Goal: Task Accomplishment & Management: Use online tool/utility

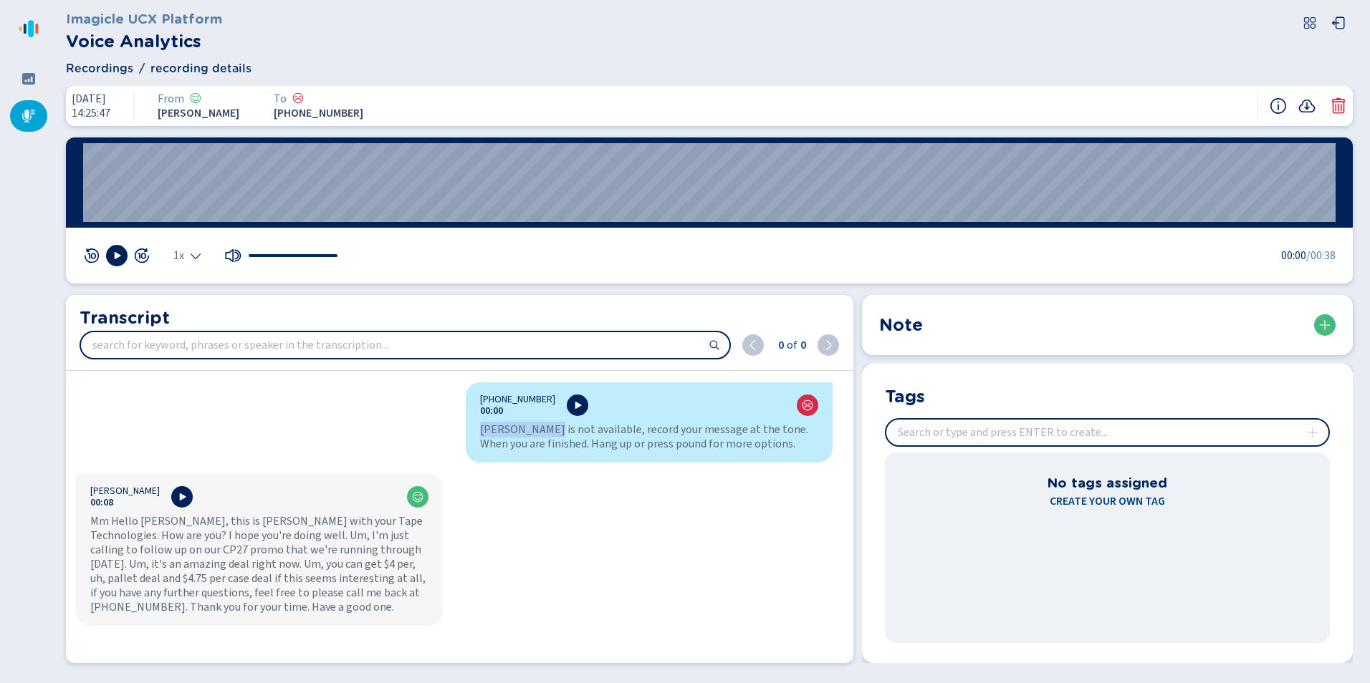
click at [29, 115] on icon at bounding box center [28, 116] width 13 height 13
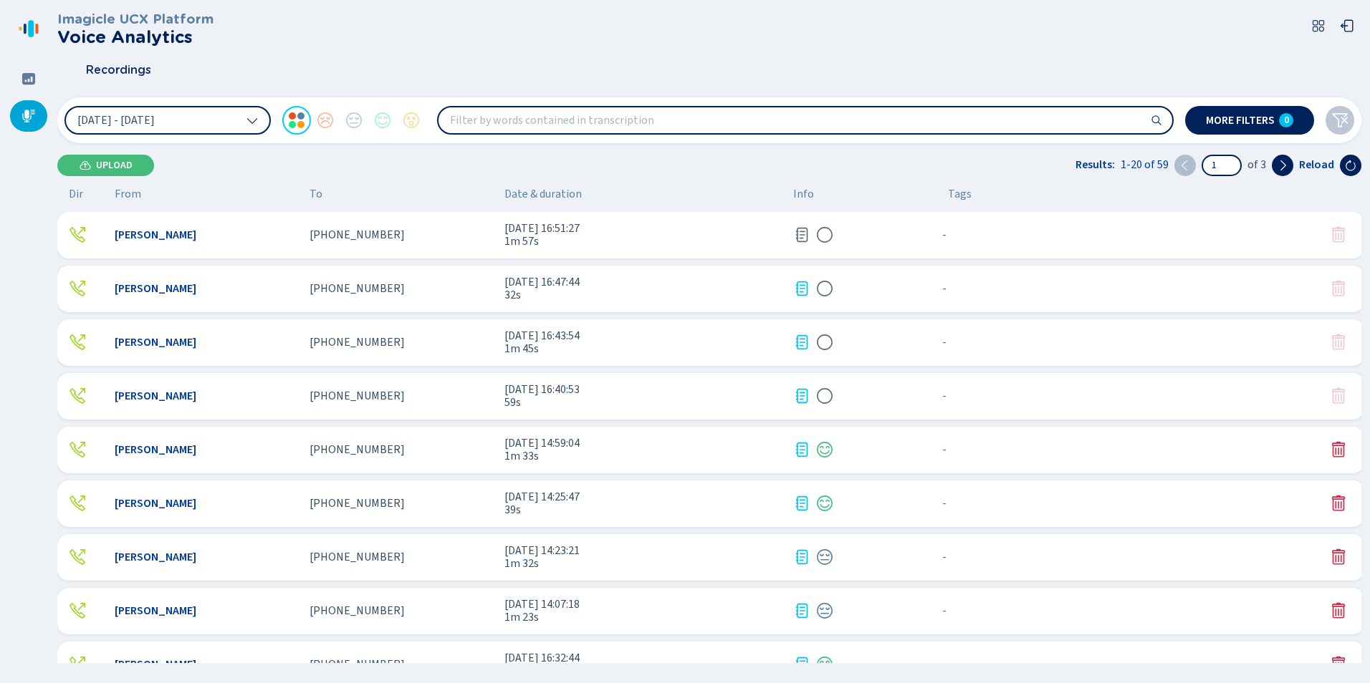
click at [286, 241] on div "[PERSON_NAME]" at bounding box center [206, 235] width 183 height 13
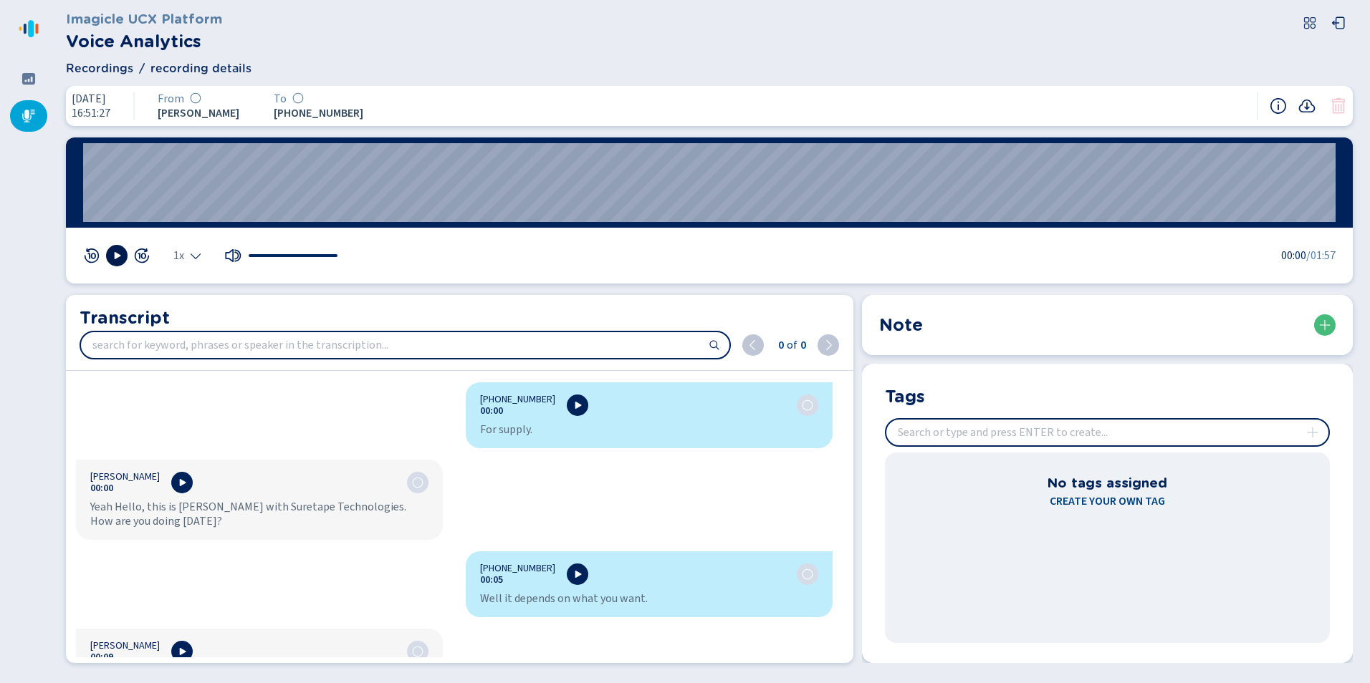
click at [116, 261] on icon at bounding box center [116, 255] width 11 height 11
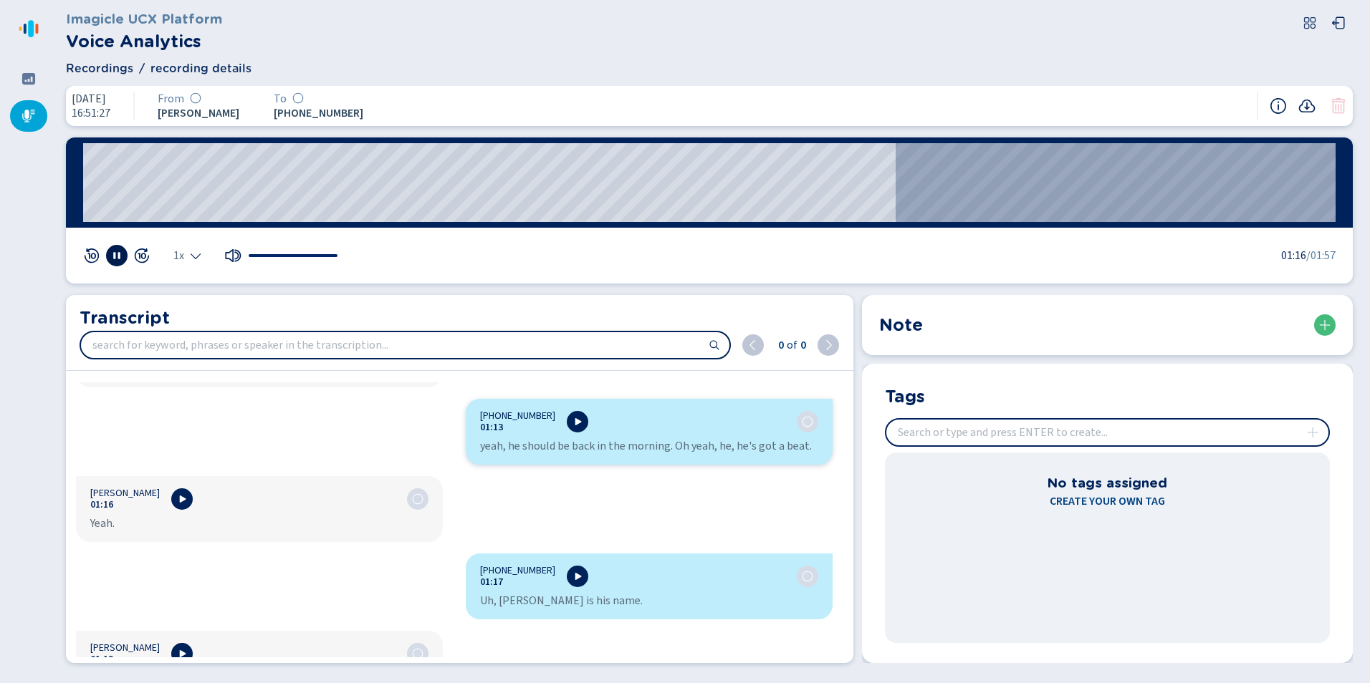
scroll to position [2149, 0]
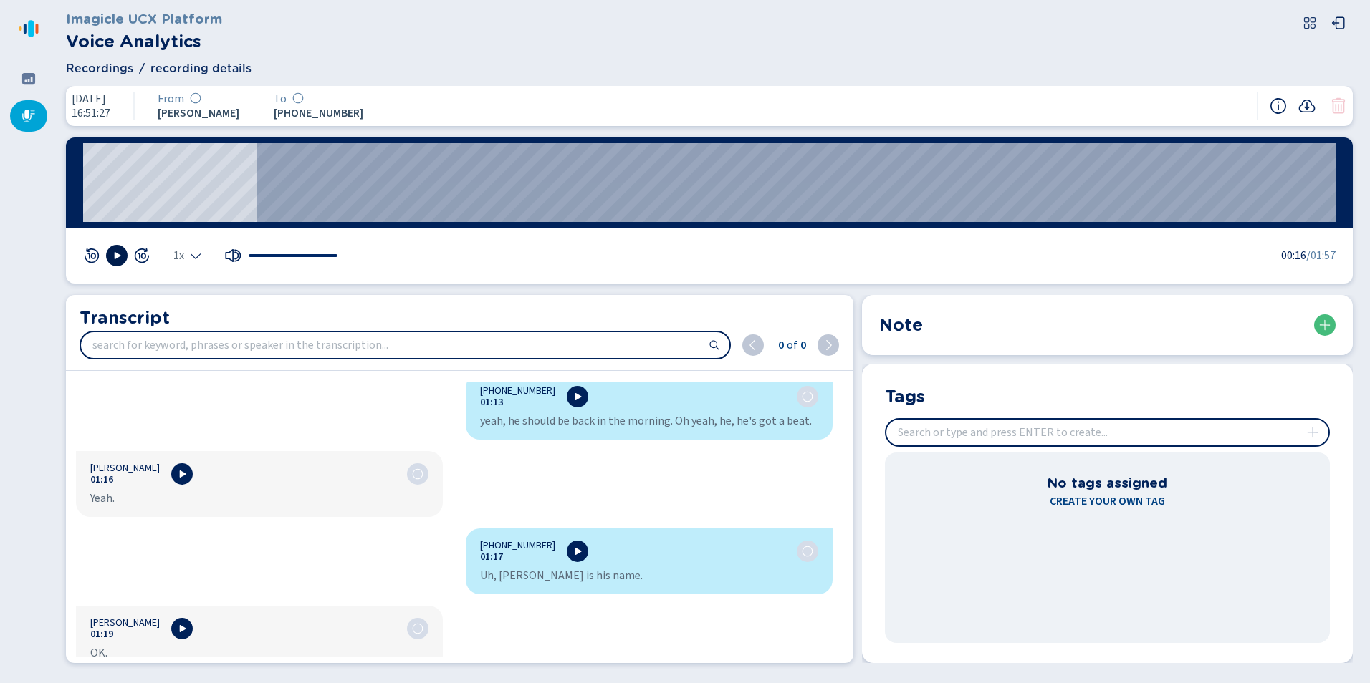
drag, startPoint x: 231, startPoint y: 192, endPoint x: 62, endPoint y: 186, distance: 168.4
click at [62, 186] on div "[DATE] 16:51:27 From [PERSON_NAME] To [PHONE_NUMBER]:00 1x 00:16 /01:57 Transcr…" at bounding box center [709, 379] width 1304 height 586
drag, startPoint x: 181, startPoint y: 196, endPoint x: 64, endPoint y: 196, distance: 116.1
click at [64, 196] on div "[DATE] 16:51:27 From [PERSON_NAME] To [PHONE_NUMBER]:00 1x 00:16 /01:57 Transcr…" at bounding box center [709, 379] width 1304 height 586
click at [79, 188] on div "00:00" at bounding box center [709, 183] width 1287 height 90
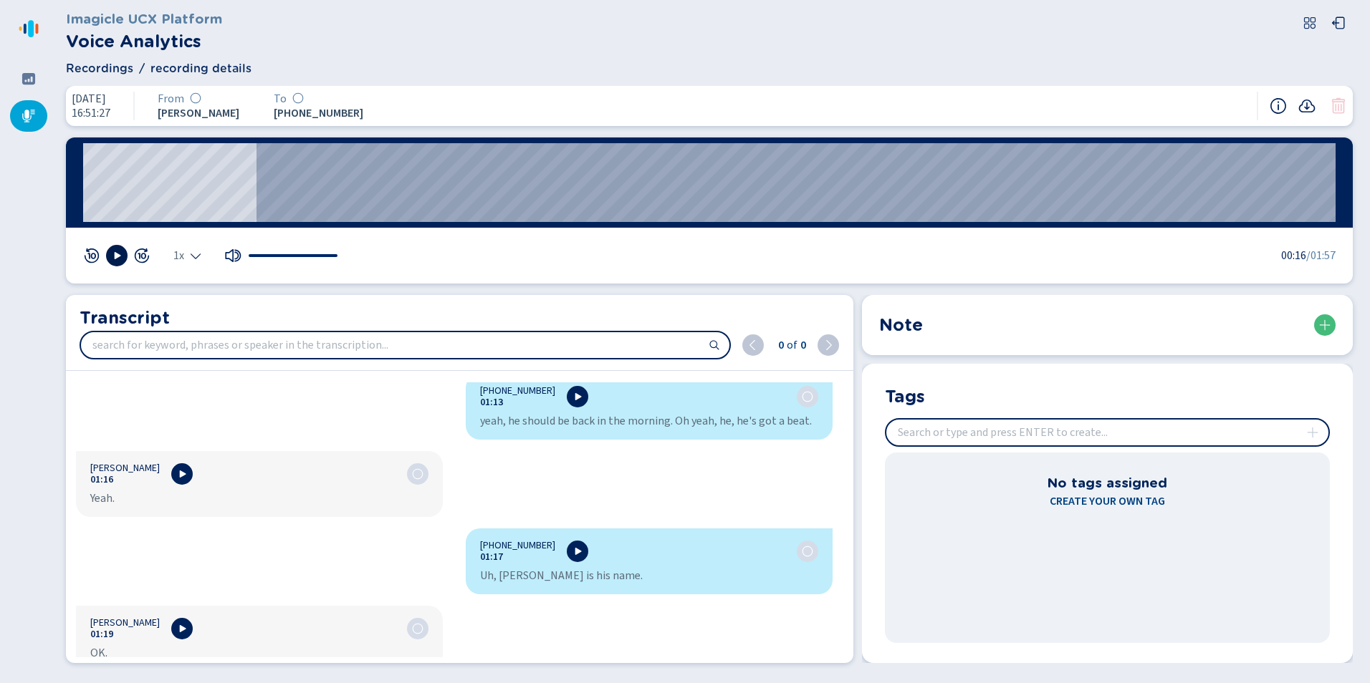
click at [83, 187] on wave "00:00" at bounding box center [709, 182] width 1252 height 79
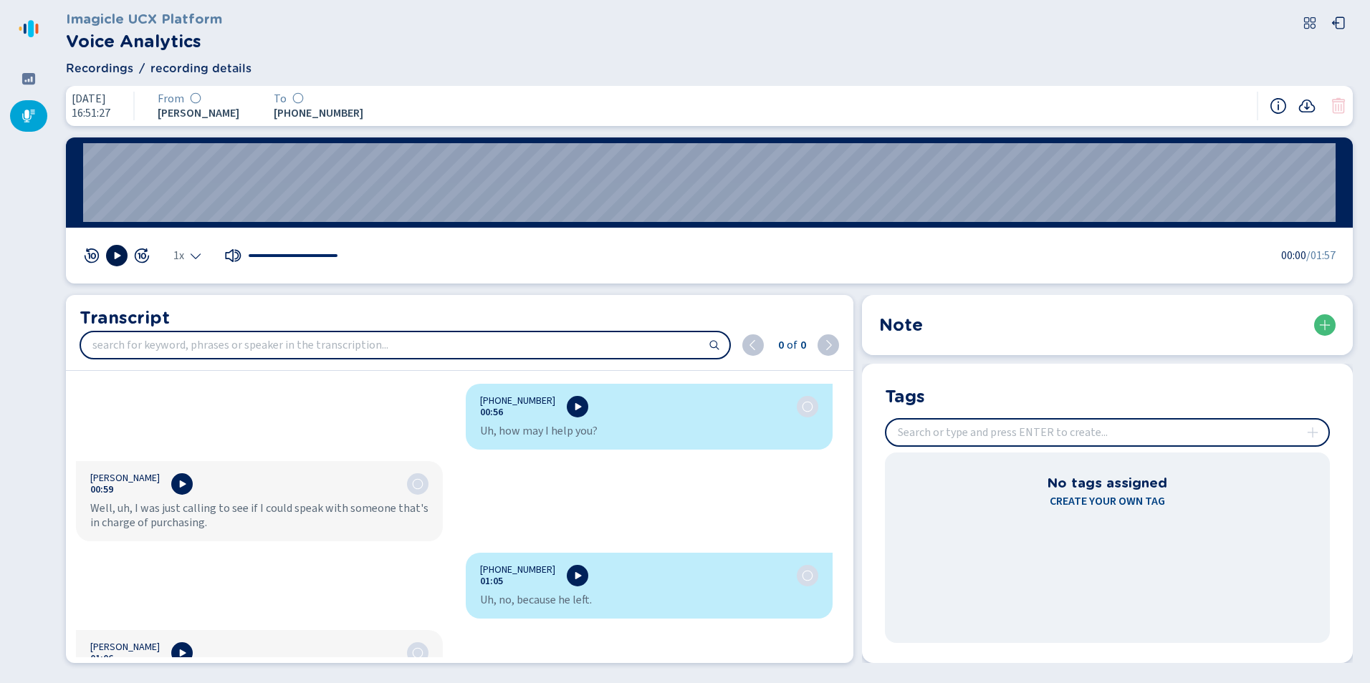
scroll to position [1361, 0]
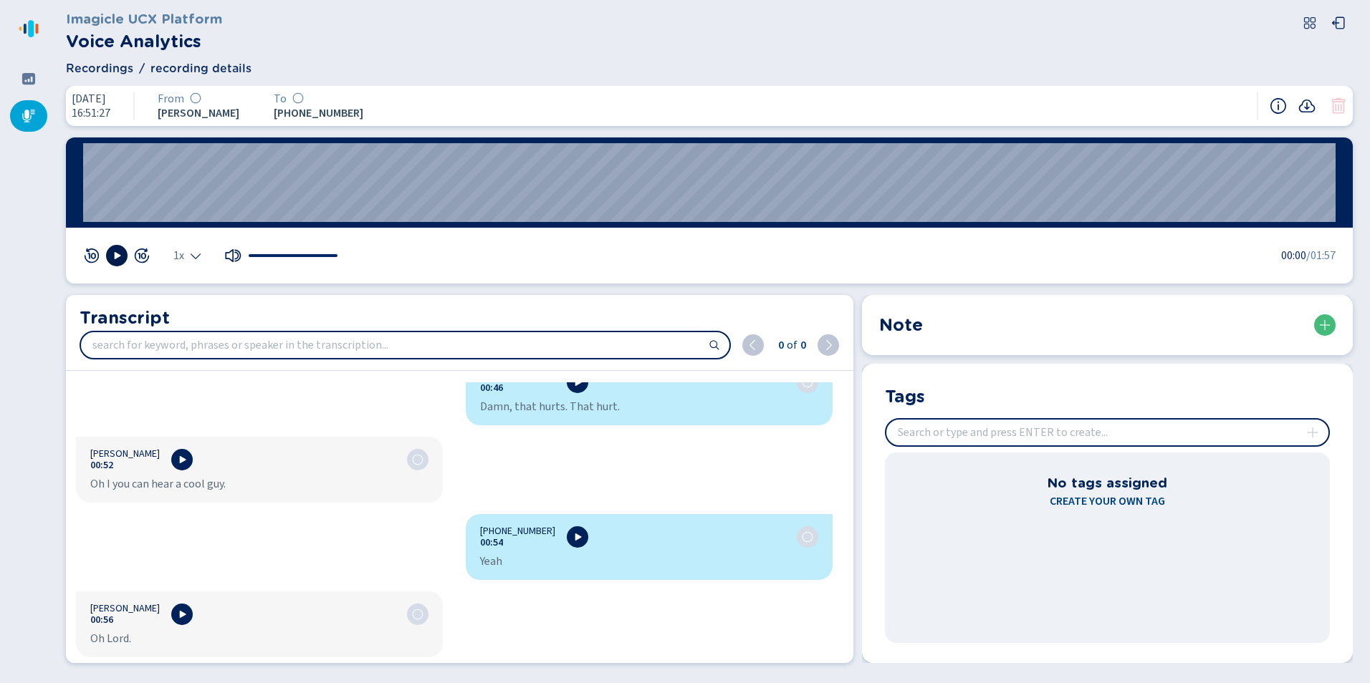
click at [117, 259] on icon at bounding box center [116, 255] width 11 height 11
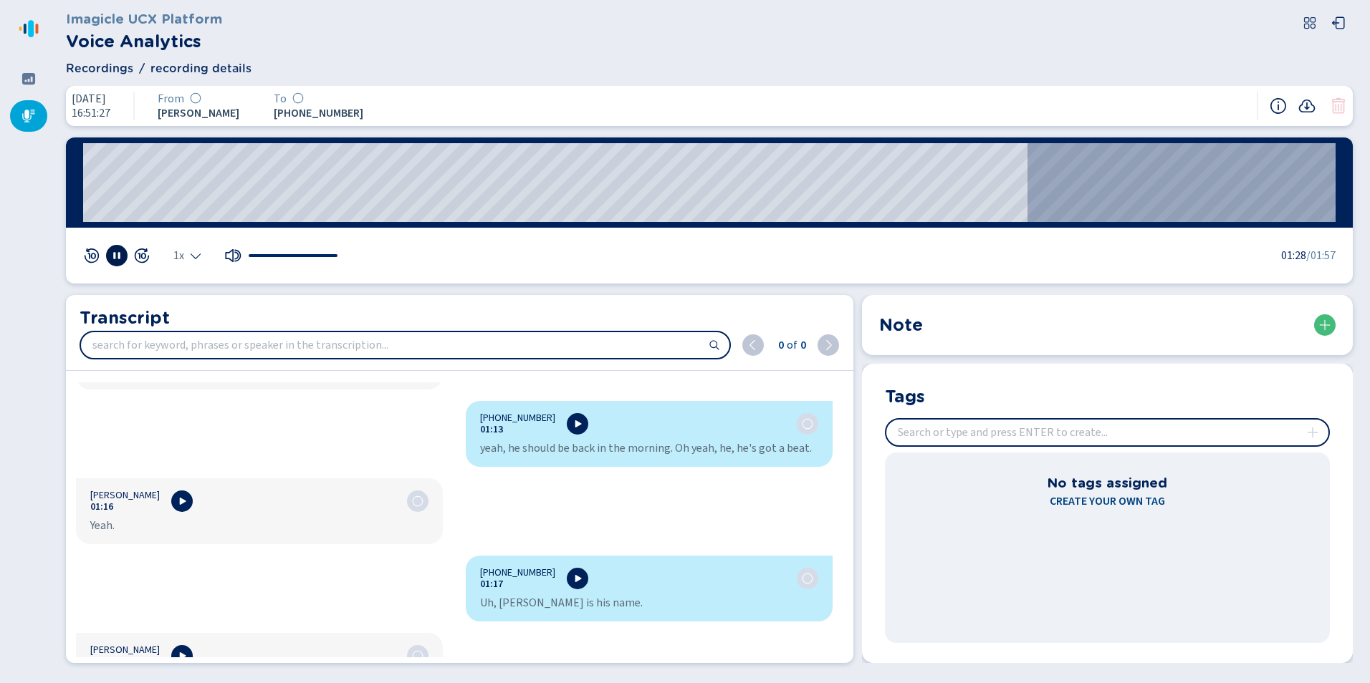
scroll to position [2221, 0]
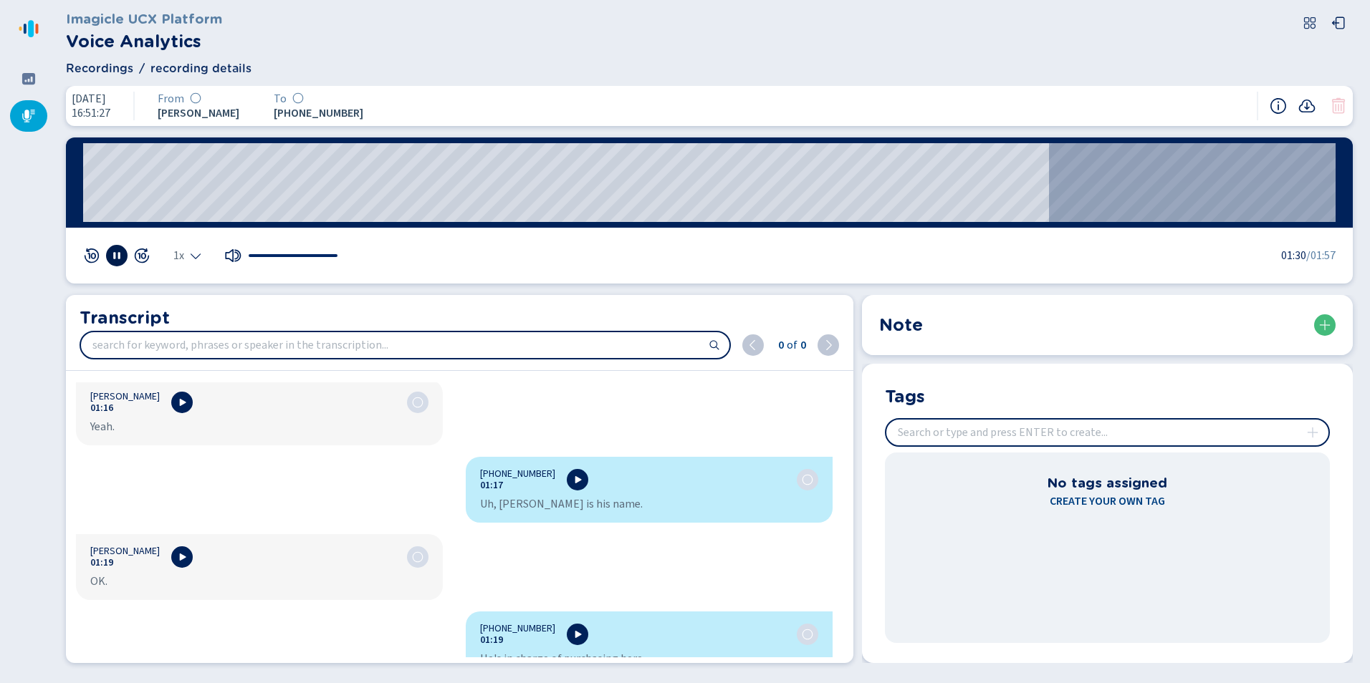
click at [111, 251] on icon at bounding box center [116, 255] width 11 height 11
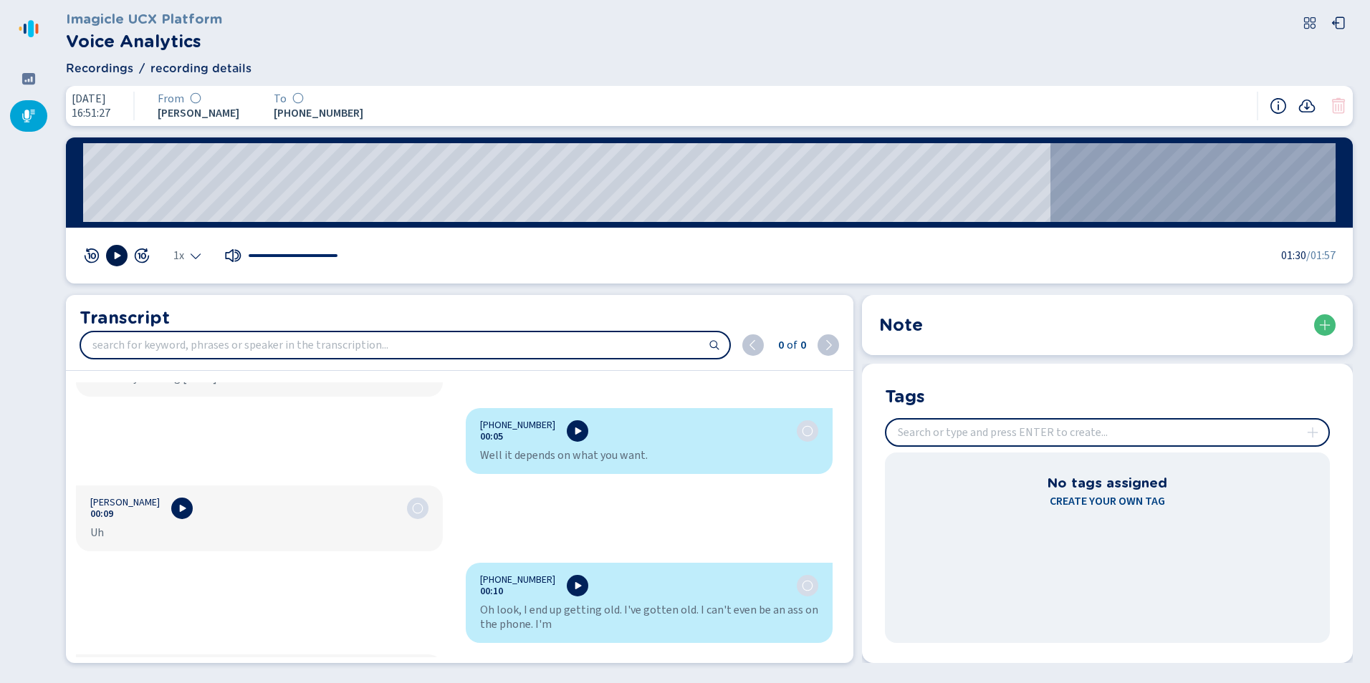
scroll to position [0, 0]
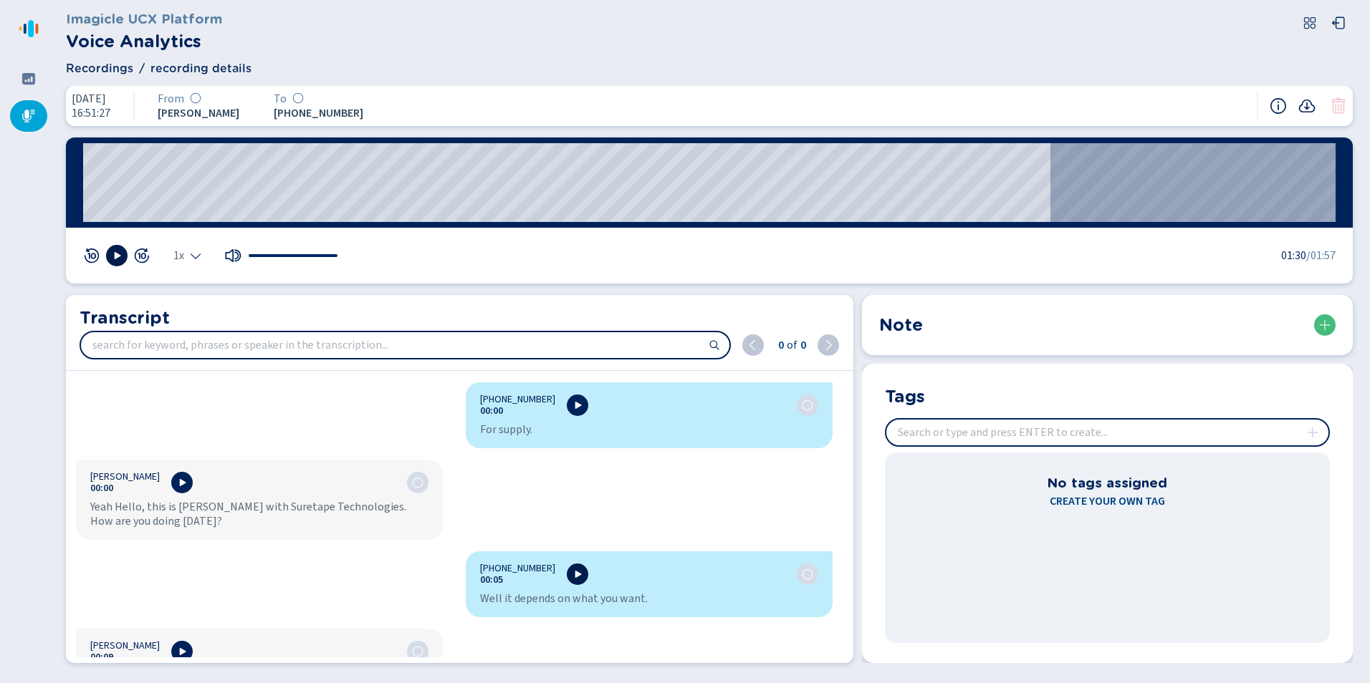
click at [575, 577] on icon at bounding box center [578, 574] width 6 height 7
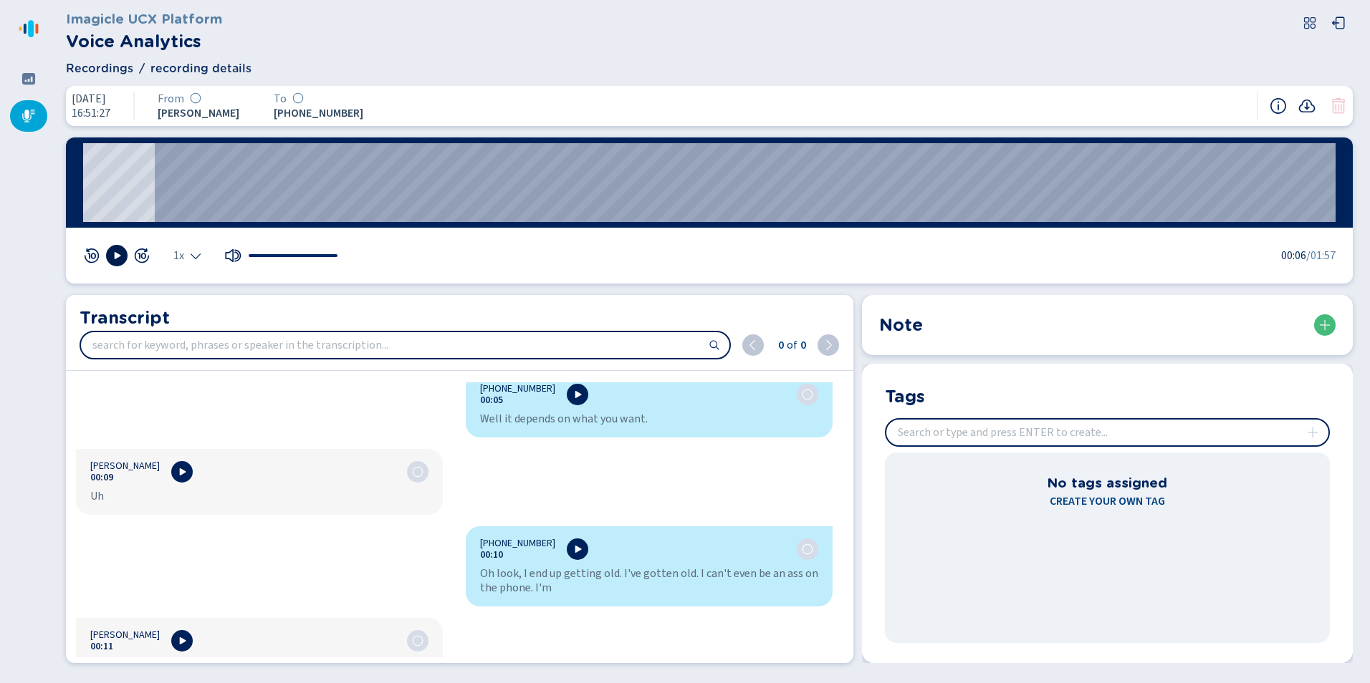
scroll to position [215, 0]
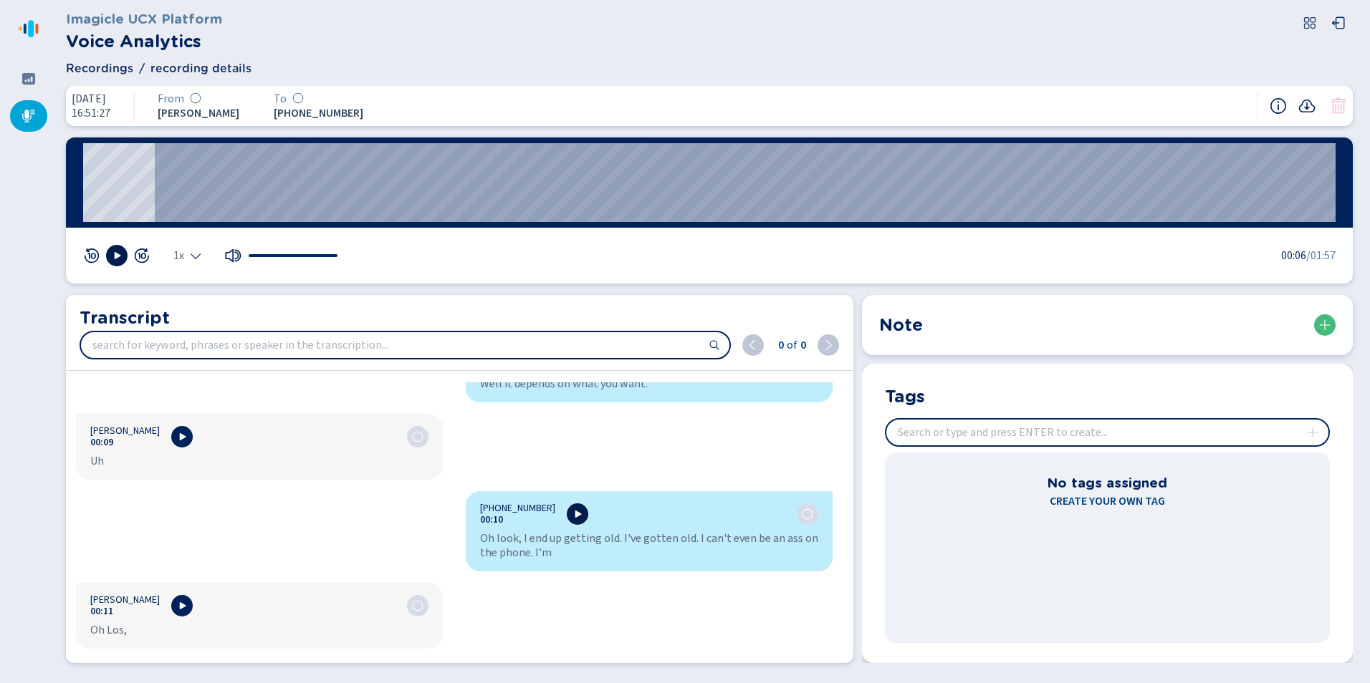
click at [572, 512] on icon at bounding box center [577, 514] width 11 height 11
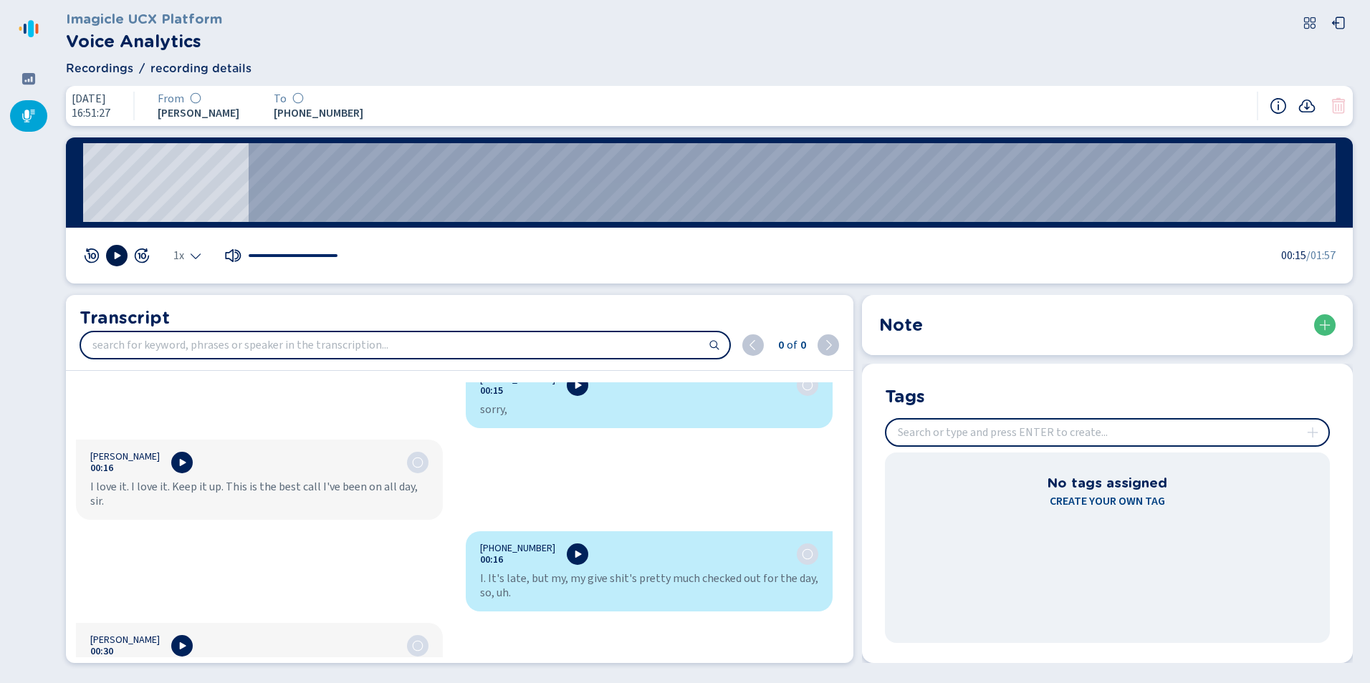
scroll to position [573, 0]
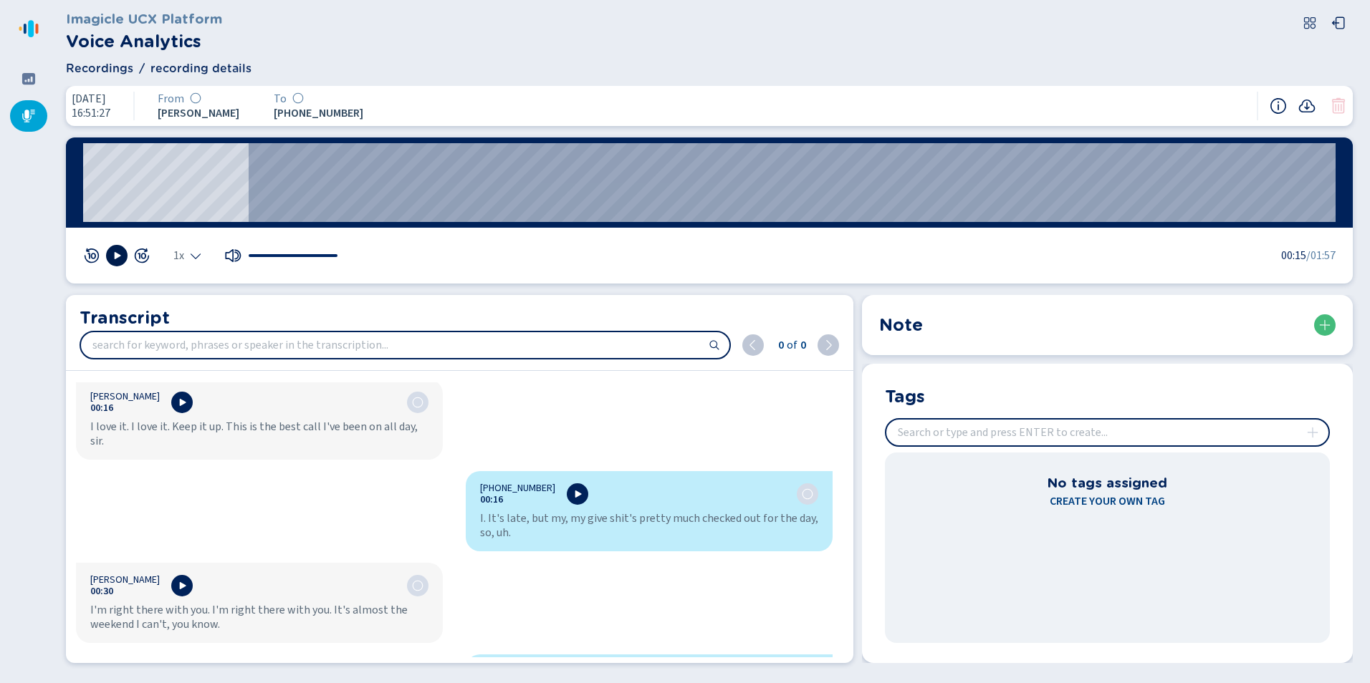
click at [568, 485] on div "[PHONE_NUMBER]:16" at bounding box center [649, 494] width 338 height 23
click at [572, 489] on icon at bounding box center [577, 494] width 11 height 11
click at [18, 72] on div at bounding box center [28, 79] width 37 height 32
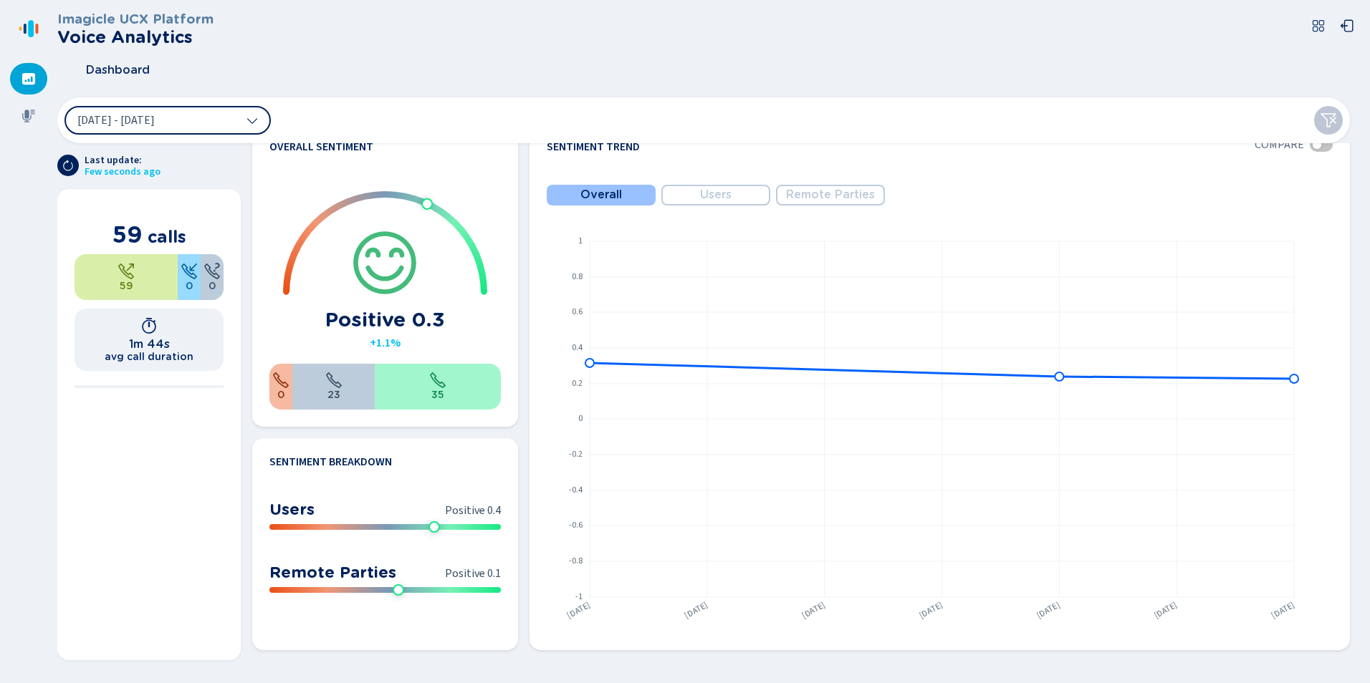
scroll to position [359, 0]
